Goal: Find specific page/section: Find specific page/section

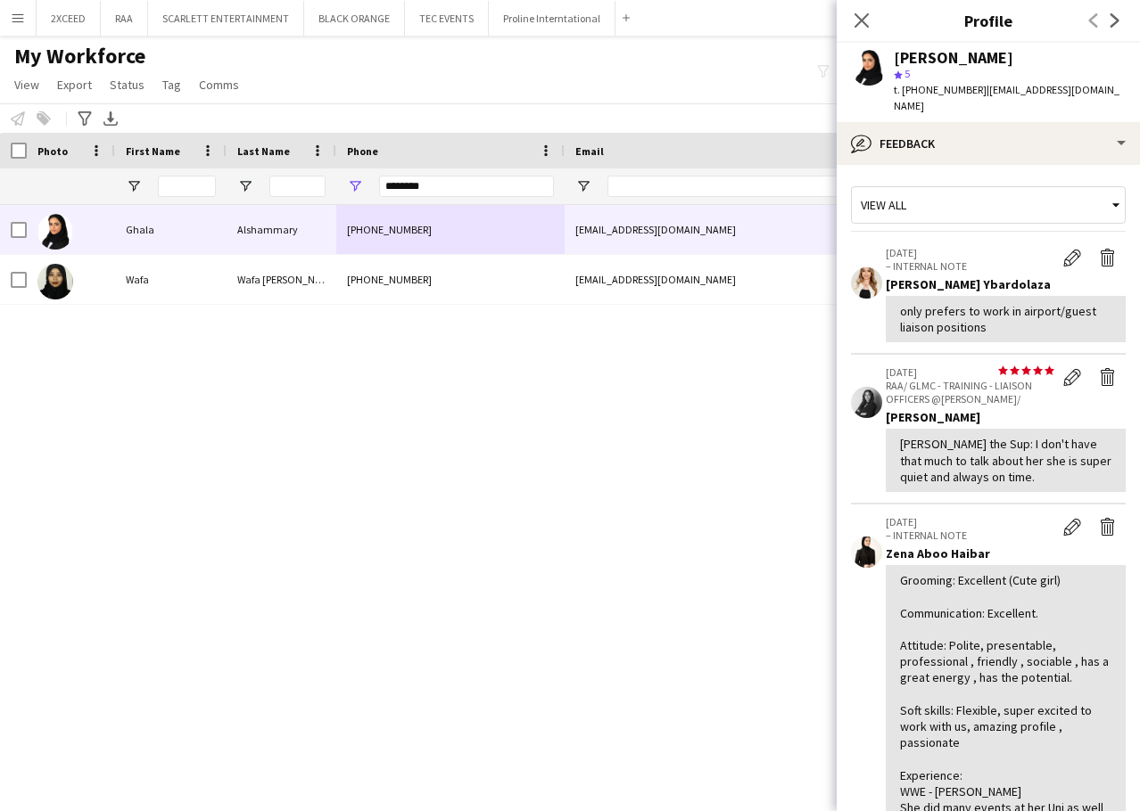
scroll to position [178, 0]
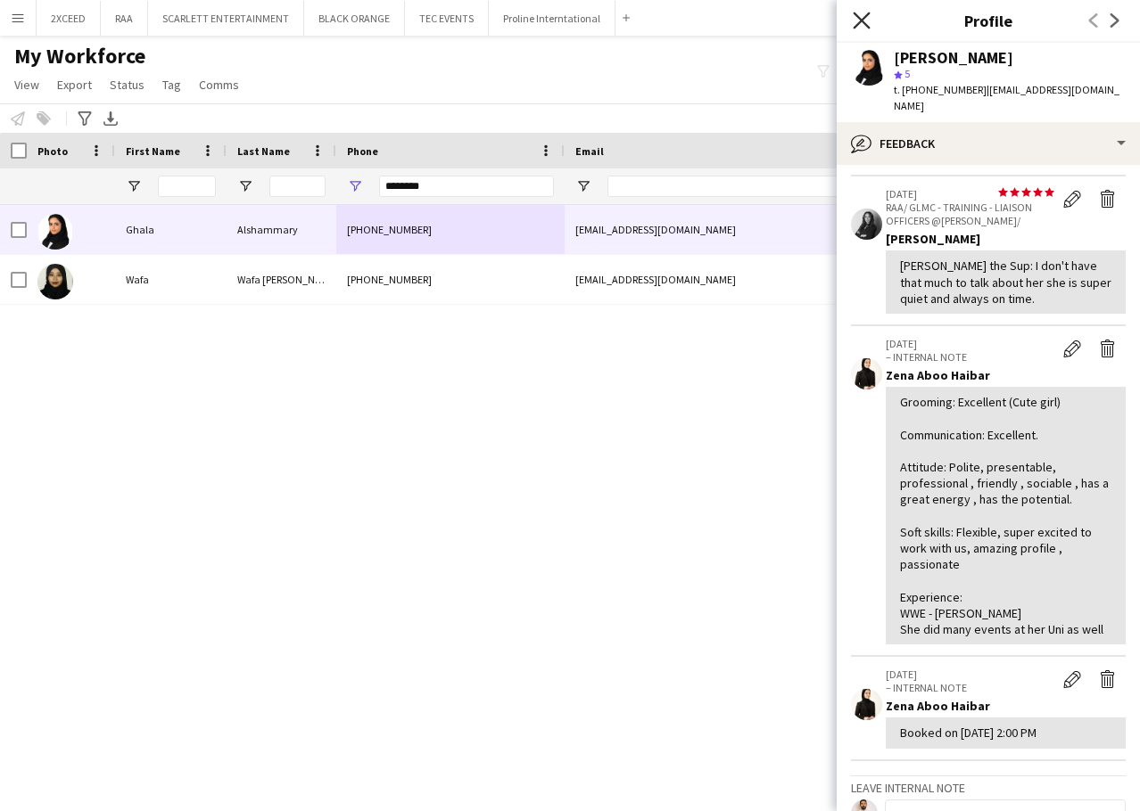
drag, startPoint x: 865, startPoint y: 23, endPoint x: 853, endPoint y: 27, distance: 12.1
click at [865, 23] on icon at bounding box center [860, 20] width 17 height 17
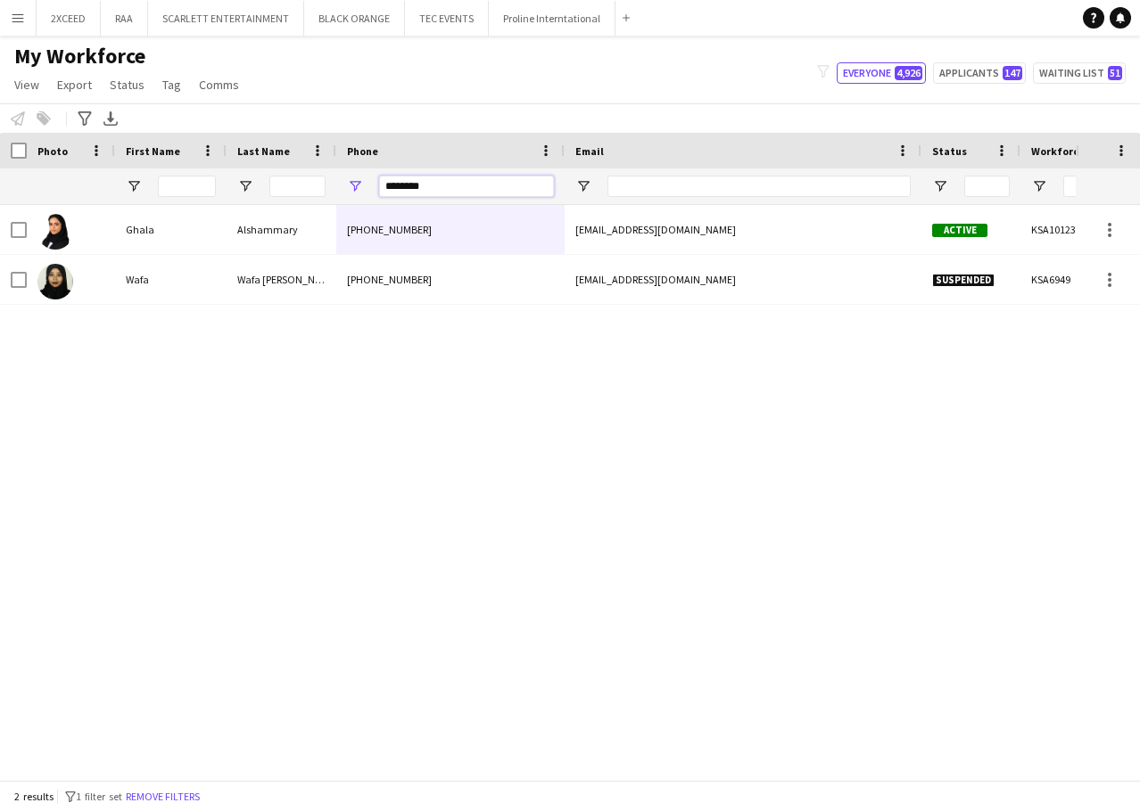
drag, startPoint x: 429, startPoint y: 184, endPoint x: 268, endPoint y: 201, distance: 161.4
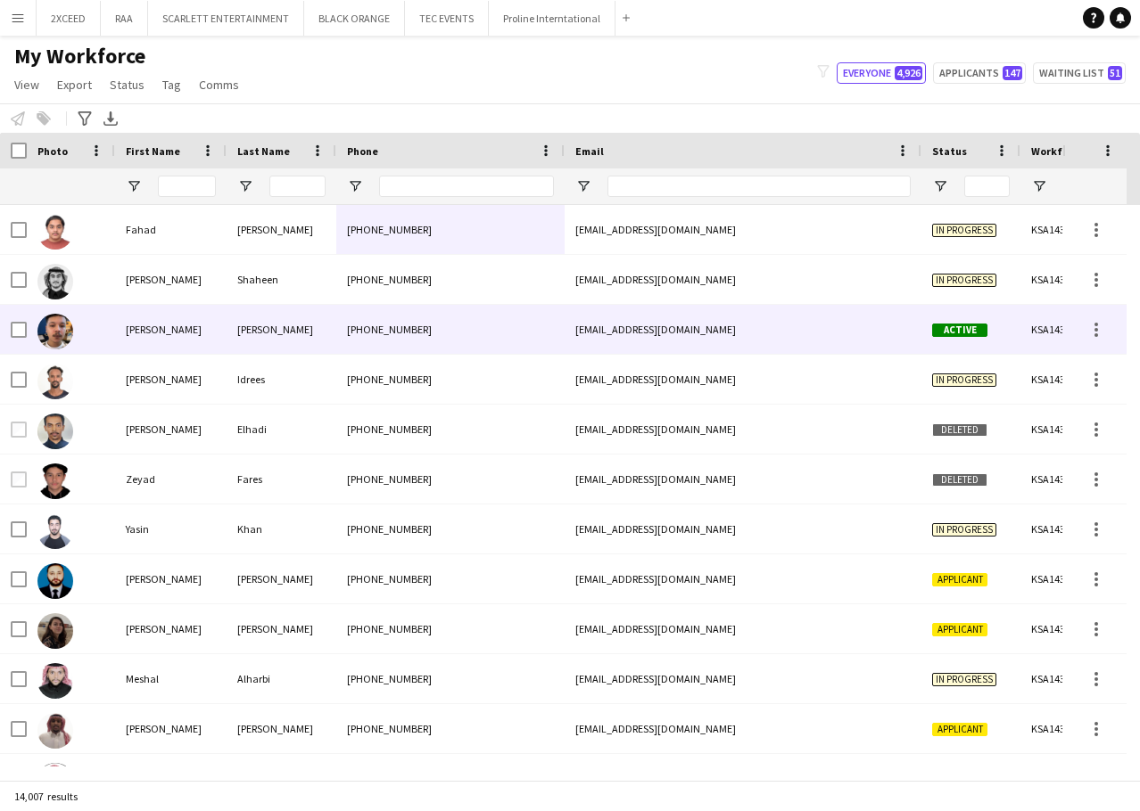
click at [556, 331] on div "[PHONE_NUMBER]" at bounding box center [450, 329] width 228 height 49
click at [134, 322] on div "[PERSON_NAME]" at bounding box center [170, 329] width 111 height 49
click at [61, 325] on img at bounding box center [55, 332] width 36 height 36
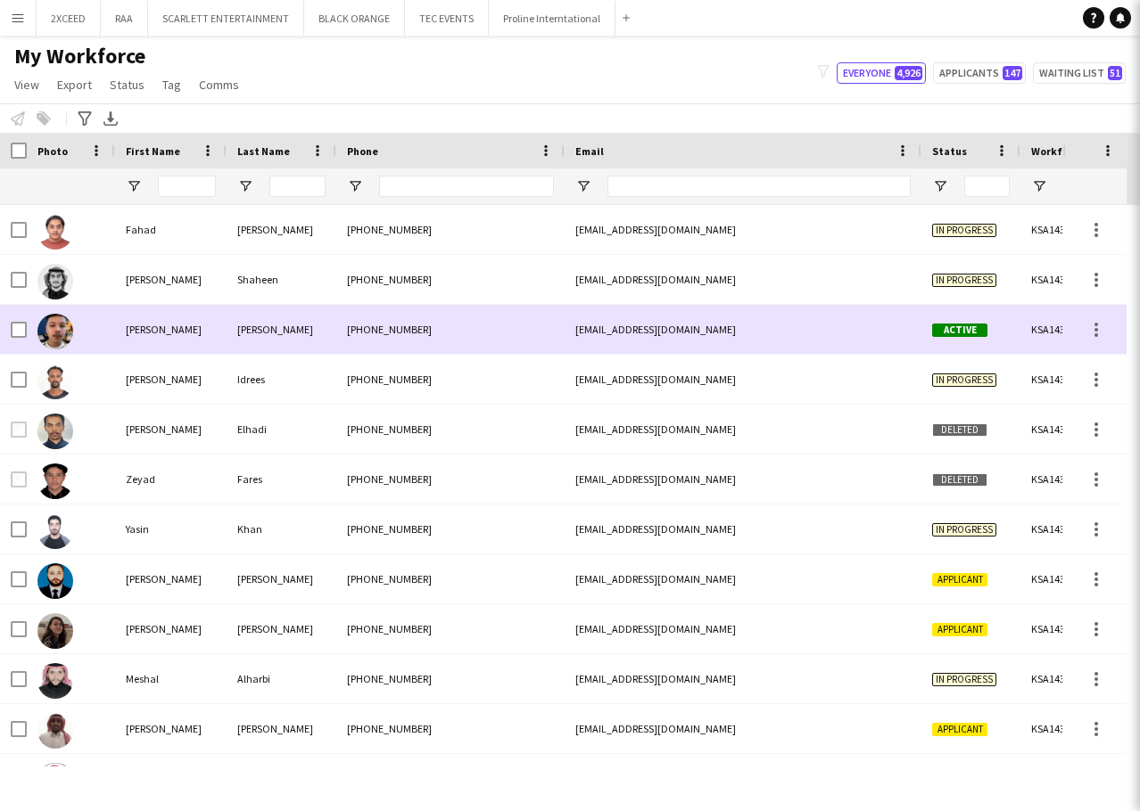
click at [111, 321] on div at bounding box center [71, 329] width 88 height 49
click at [860, 19] on app-navbar "Menu Boards Boards Boards All jobs Status Workforce Workforce My Workforce Recr…" at bounding box center [570, 18] width 1140 height 36
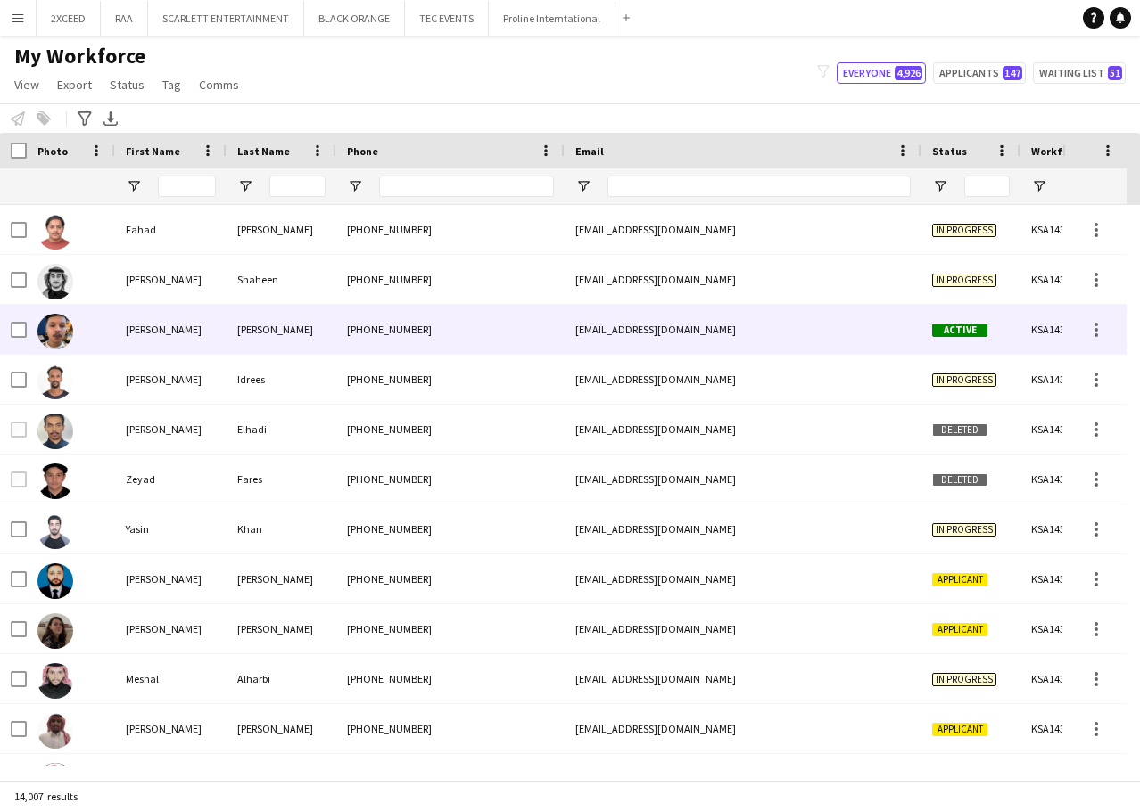
click at [663, 323] on div "[EMAIL_ADDRESS][DOMAIN_NAME]" at bounding box center [742, 329] width 357 height 49
click at [119, 321] on div "[PERSON_NAME]" at bounding box center [170, 329] width 111 height 49
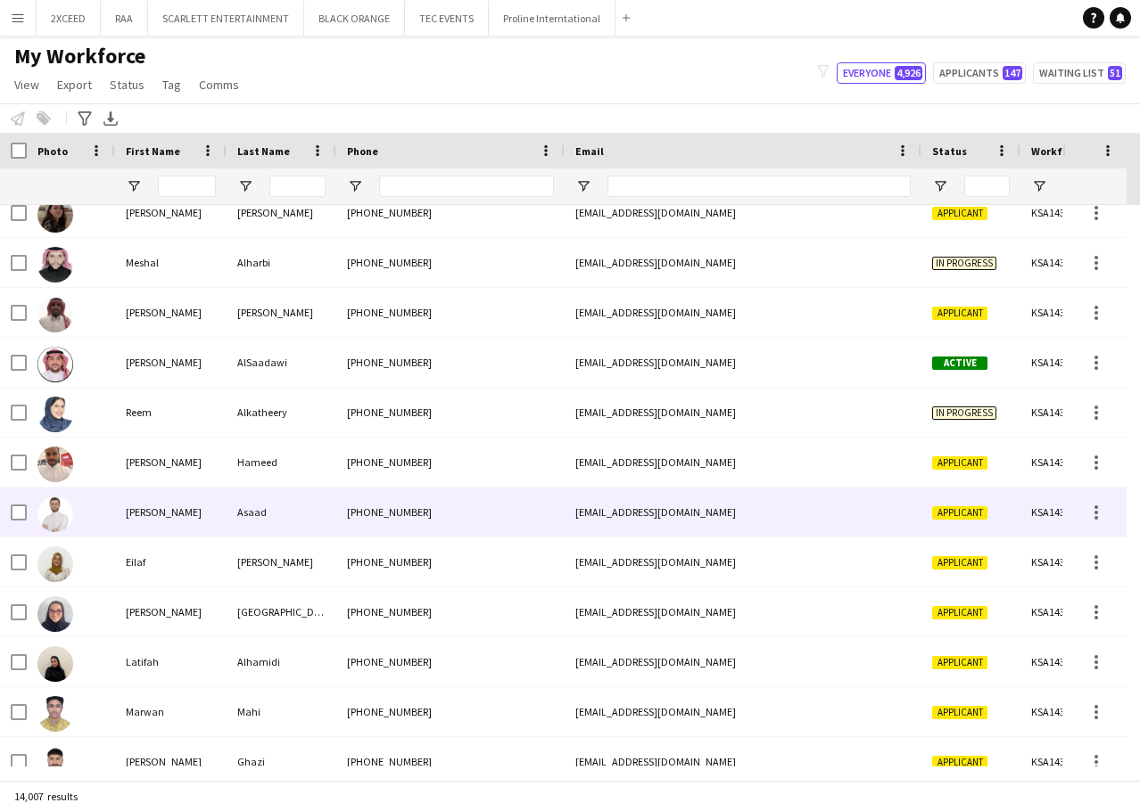
scroll to position [433, 0]
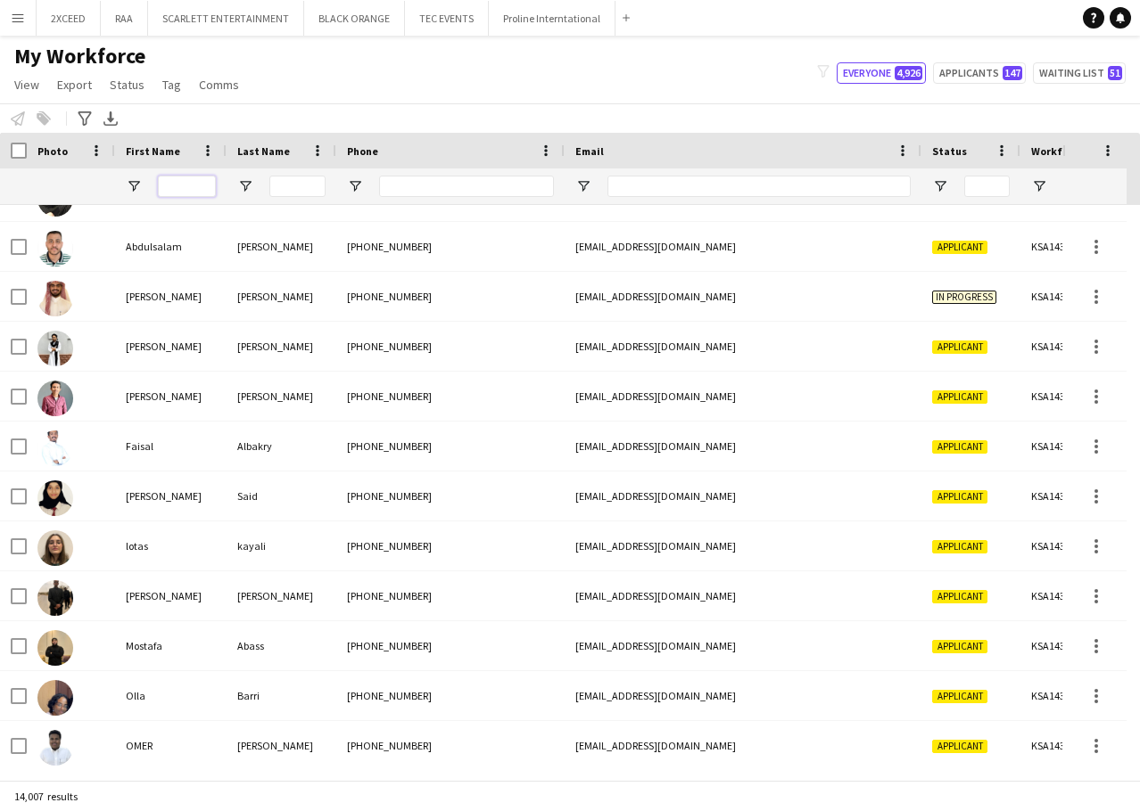
click at [189, 186] on input "First Name Filter Input" at bounding box center [187, 186] width 58 height 21
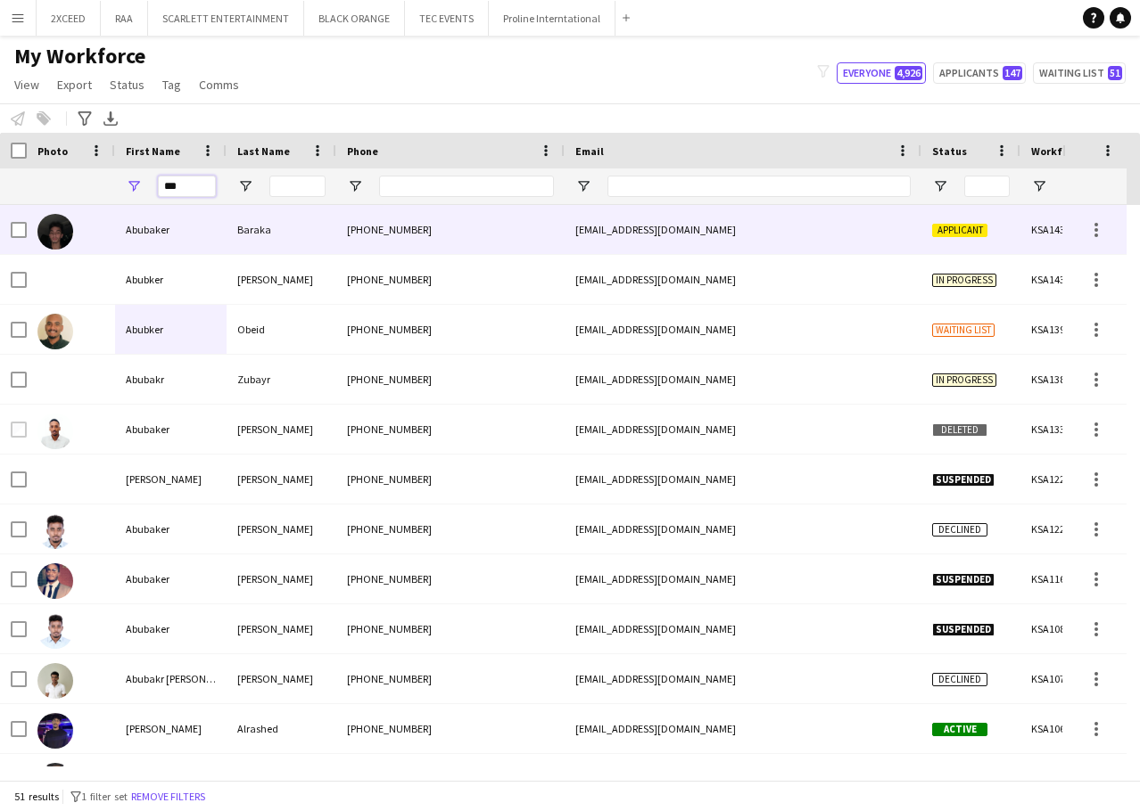
type input "***"
click at [482, 221] on div "[PHONE_NUMBER]" at bounding box center [450, 229] width 228 height 49
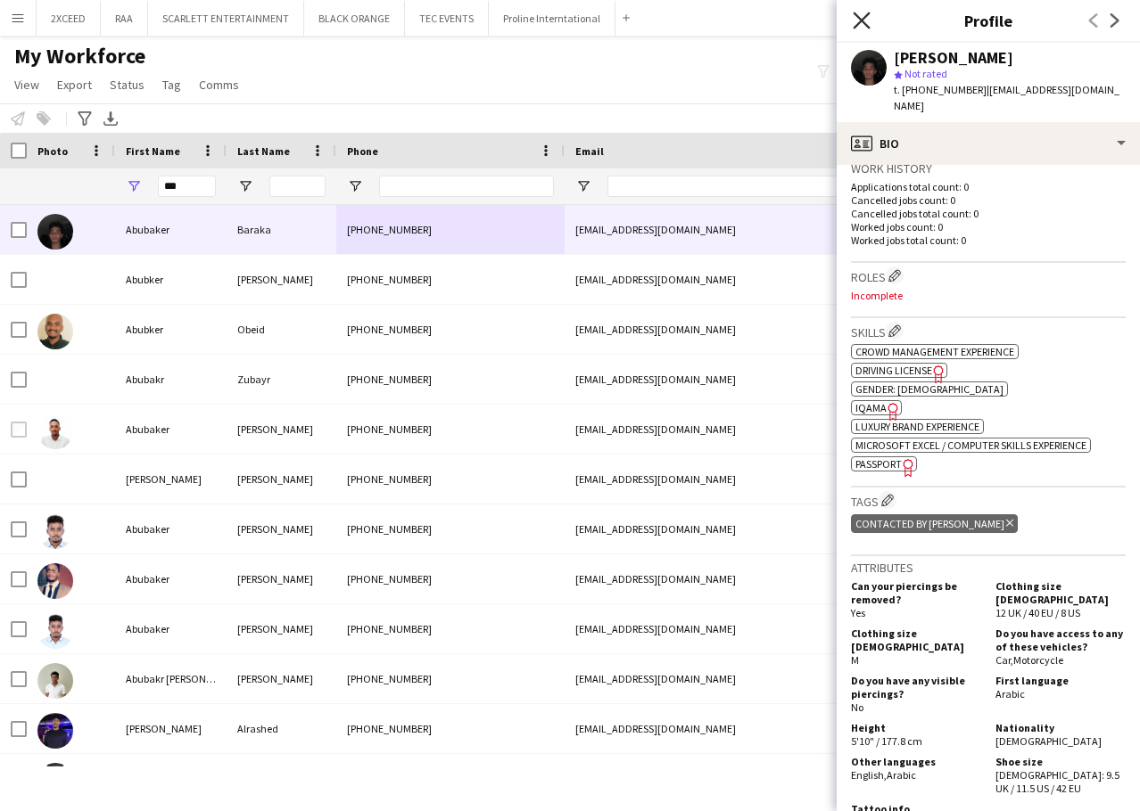
click at [864, 18] on icon at bounding box center [860, 20] width 17 height 17
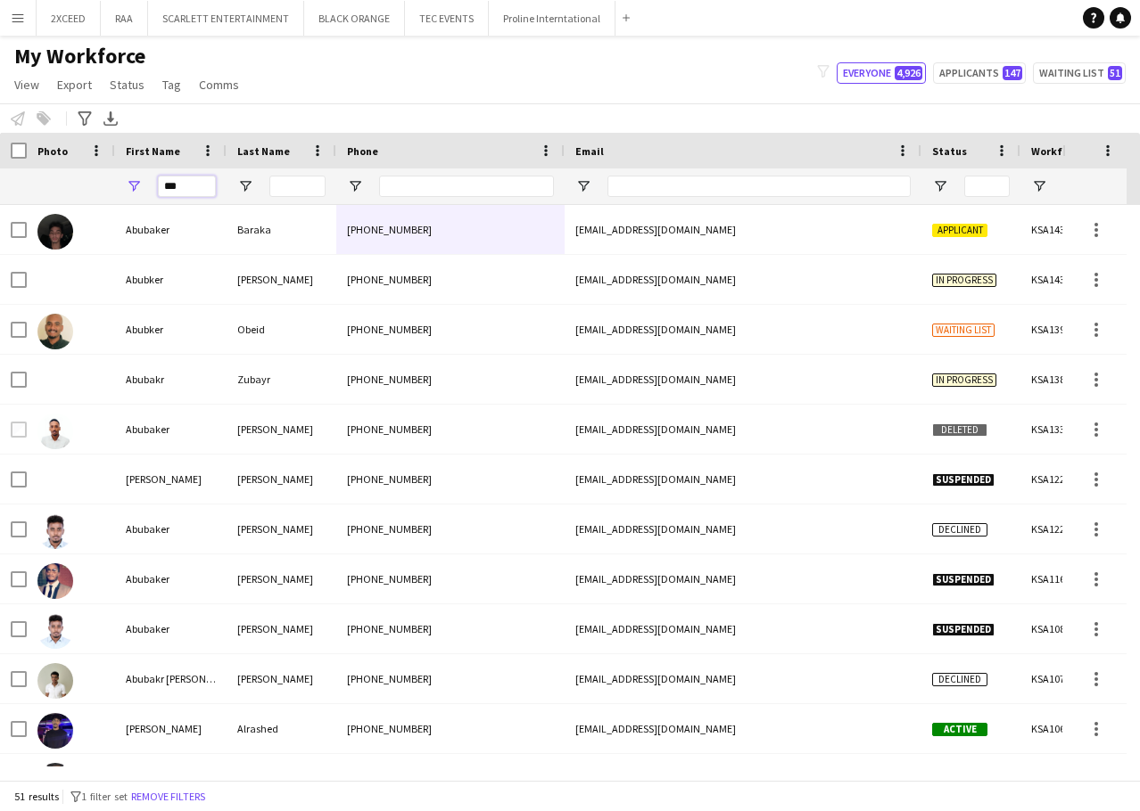
drag, startPoint x: 189, startPoint y: 186, endPoint x: 73, endPoint y: 185, distance: 115.9
